Goal: Task Accomplishment & Management: Manage account settings

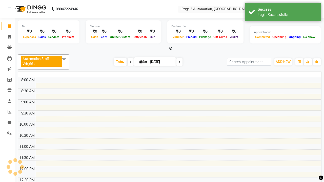
select select "en"
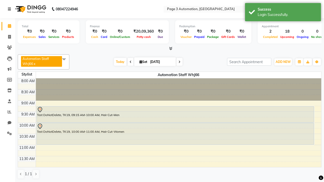
click at [10, 9] on icon at bounding box center [9, 9] width 3 height 4
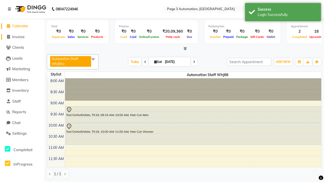
click at [22, 37] on span "Invoice" at bounding box center [18, 36] width 12 height 5
select select "2774"
select select "service"
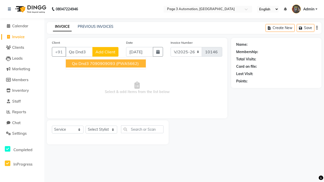
click at [106, 63] on ngb-highlight "7090909093" at bounding box center [102, 63] width 25 height 5
type input "7090909093"
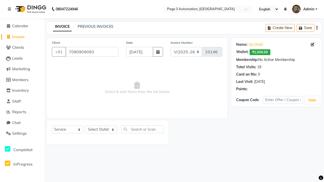
select select "71572"
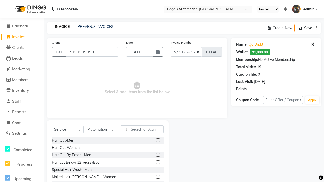
click at [158, 162] on label at bounding box center [158, 162] width 4 height 4
click at [158, 162] on input "checkbox" at bounding box center [157, 162] width 3 height 3
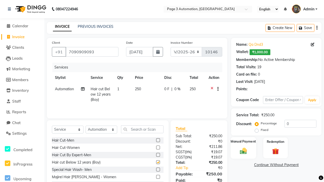
click at [243, 142] on label "Manual Payment" at bounding box center [243, 141] width 25 height 5
checkbox input "false"
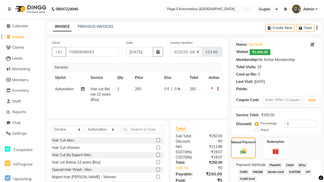
click at [289, 165] on span "CASH" at bounding box center [289, 165] width 11 height 6
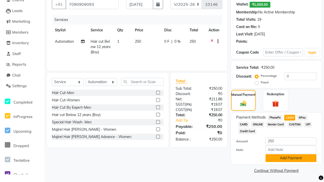
click at [291, 158] on button "Add Payment" at bounding box center [290, 158] width 51 height 8
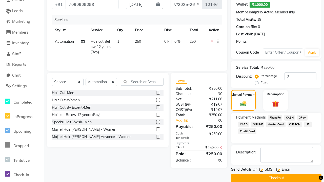
click at [261, 170] on label at bounding box center [261, 170] width 4 height 4
click at [261, 170] on input "checkbox" at bounding box center [260, 169] width 3 height 3
checkbox input "false"
click at [278, 170] on label at bounding box center [278, 170] width 4 height 4
click at [278, 170] on input "checkbox" at bounding box center [277, 169] width 3 height 3
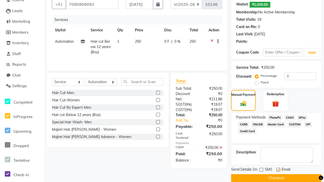
checkbox input "false"
click at [276, 178] on button "Checkout" at bounding box center [276, 178] width 90 height 8
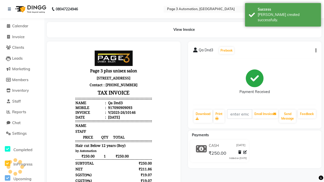
click at [283, 13] on div "[PERSON_NAME] created successfully." at bounding box center [287, 17] width 59 height 11
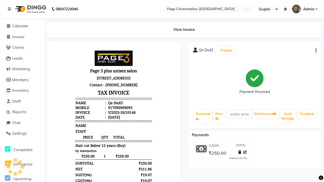
click at [245, 152] on icon at bounding box center [245, 153] width 4 height 4
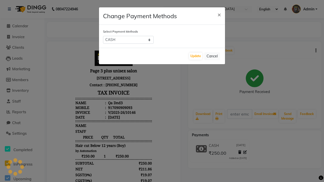
select select "2"
click at [196, 56] on button "Update" at bounding box center [195, 56] width 13 height 7
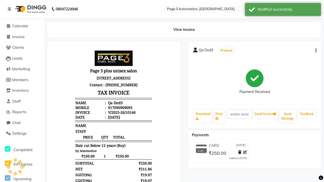
click at [283, 10] on div "Modified successfully." at bounding box center [287, 9] width 59 height 5
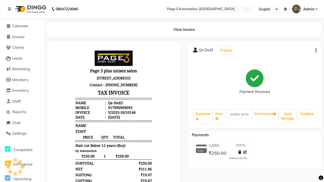
click at [315, 51] on button "button" at bounding box center [314, 50] width 3 height 5
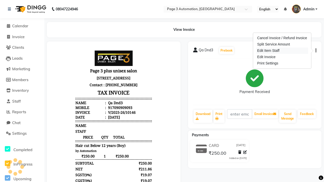
click at [282, 51] on div "Edit Item Staff" at bounding box center [282, 51] width 52 height 6
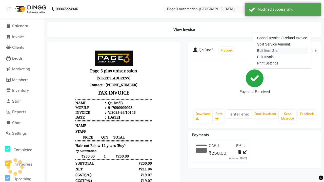
select select "93067"
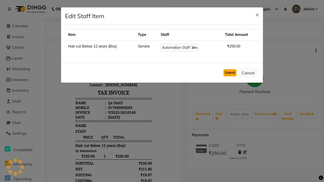
click at [230, 73] on button "Submit" at bounding box center [229, 72] width 13 height 7
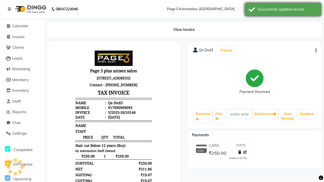
click at [283, 10] on div "Successfully updated record." at bounding box center [287, 9] width 59 height 5
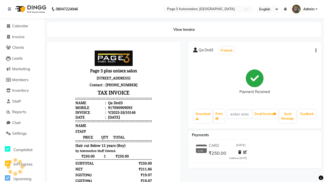
click at [315, 51] on button "button" at bounding box center [314, 50] width 3 height 5
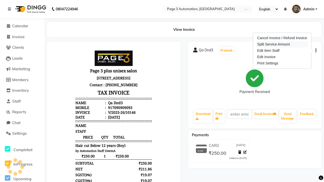
click at [282, 44] on div "Split Service Amount" at bounding box center [282, 44] width 52 height 6
select select "93067"
